Goal: Navigation & Orientation: Go to known website

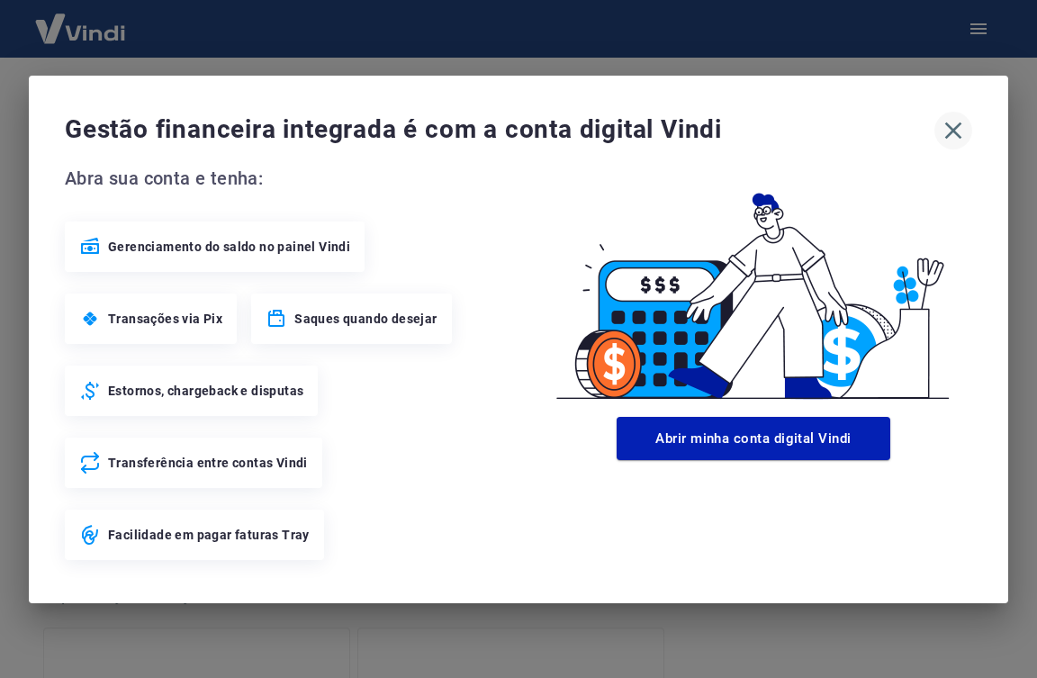
click at [950, 133] on icon "button" at bounding box center [953, 130] width 17 height 17
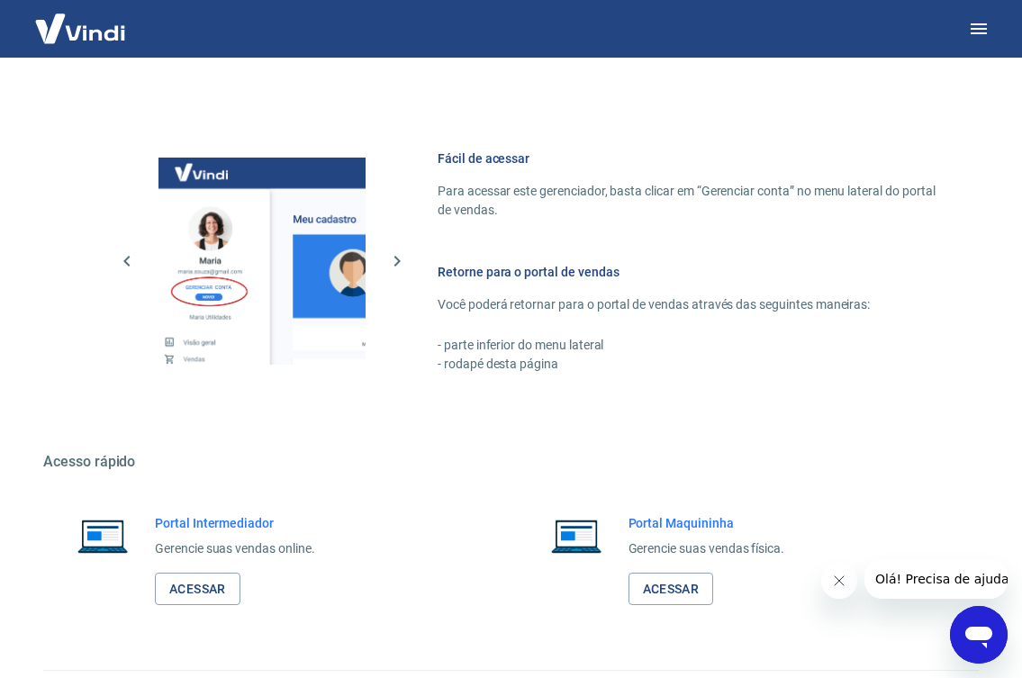
scroll to position [948, 0]
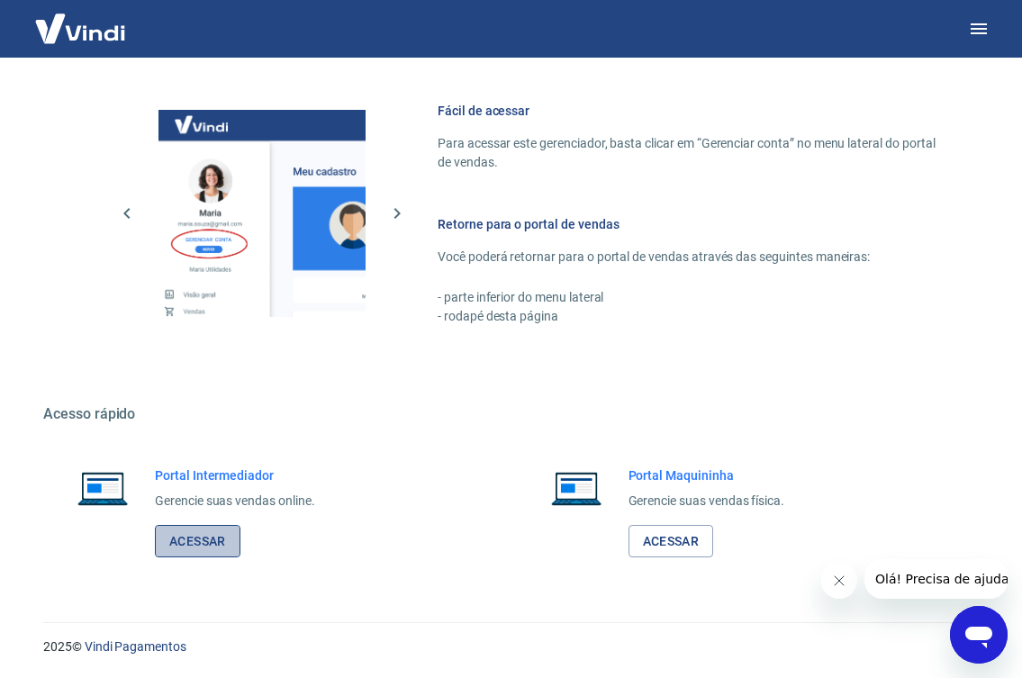
click at [192, 548] on link "Acessar" at bounding box center [198, 541] width 86 height 33
